Goal: Book appointment/travel/reservation

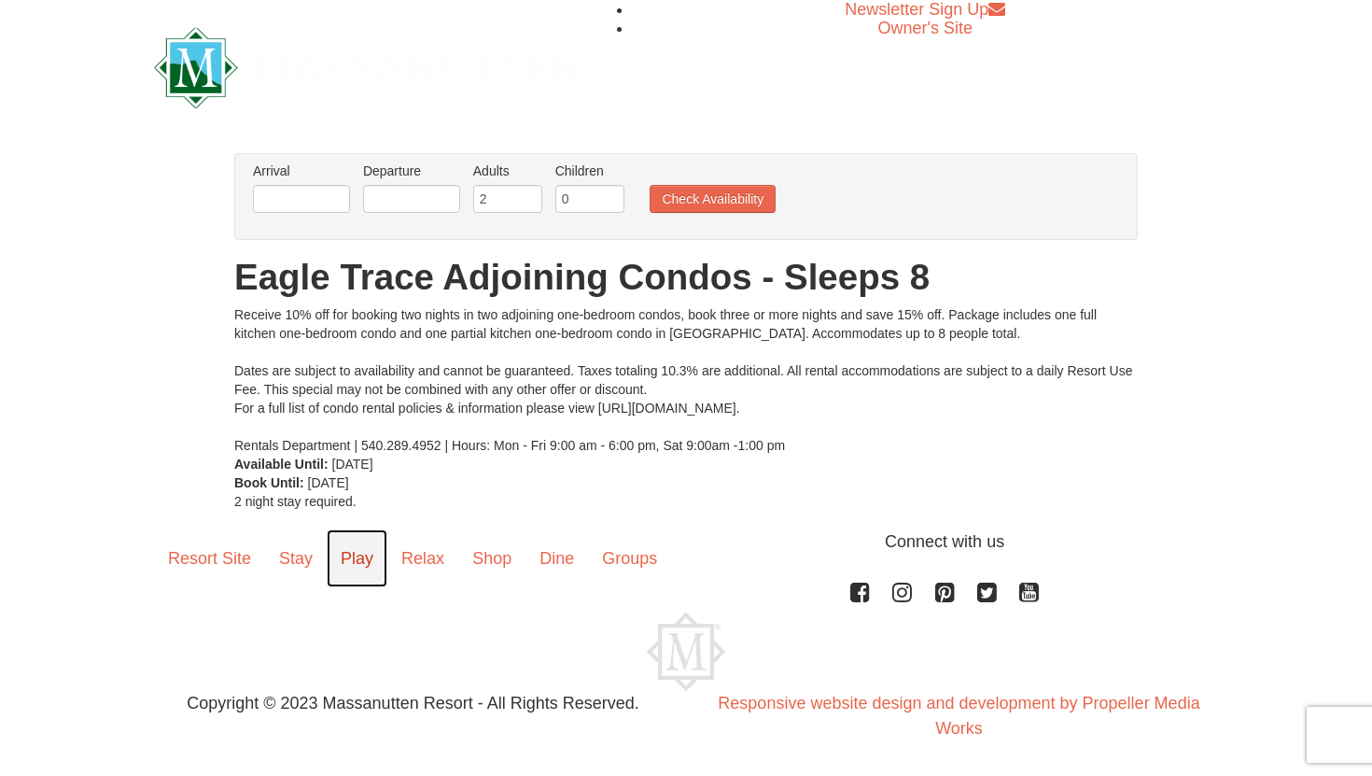
click at [370, 556] on link "Play" at bounding box center [357, 558] width 61 height 58
